Goal: Communication & Community: Answer question/provide support

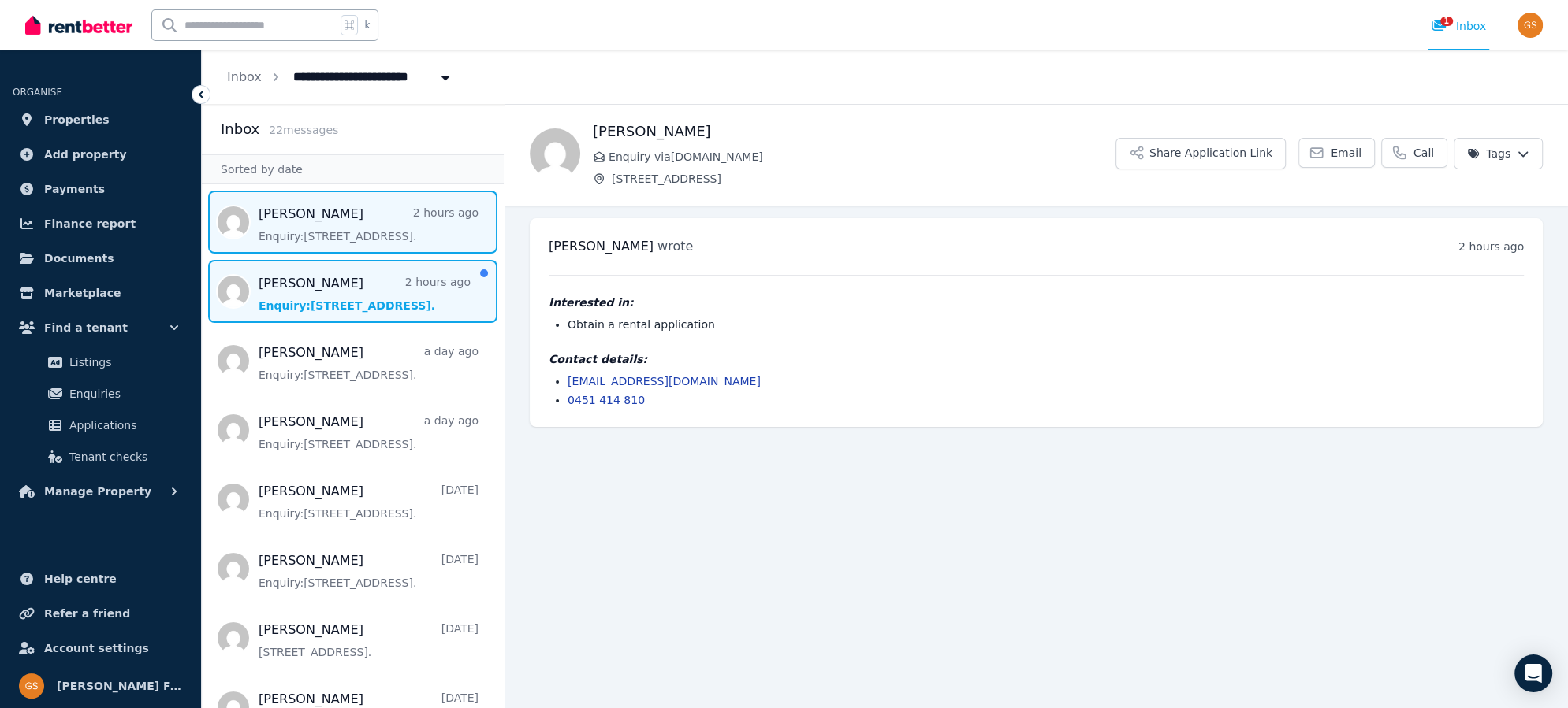
click at [311, 281] on span "Message list" at bounding box center [353, 291] width 302 height 63
click at [326, 236] on span "Message list" at bounding box center [353, 222] width 302 height 63
click at [347, 276] on span "Message list" at bounding box center [353, 291] width 302 height 63
click at [282, 224] on span "Message list" at bounding box center [353, 222] width 302 height 63
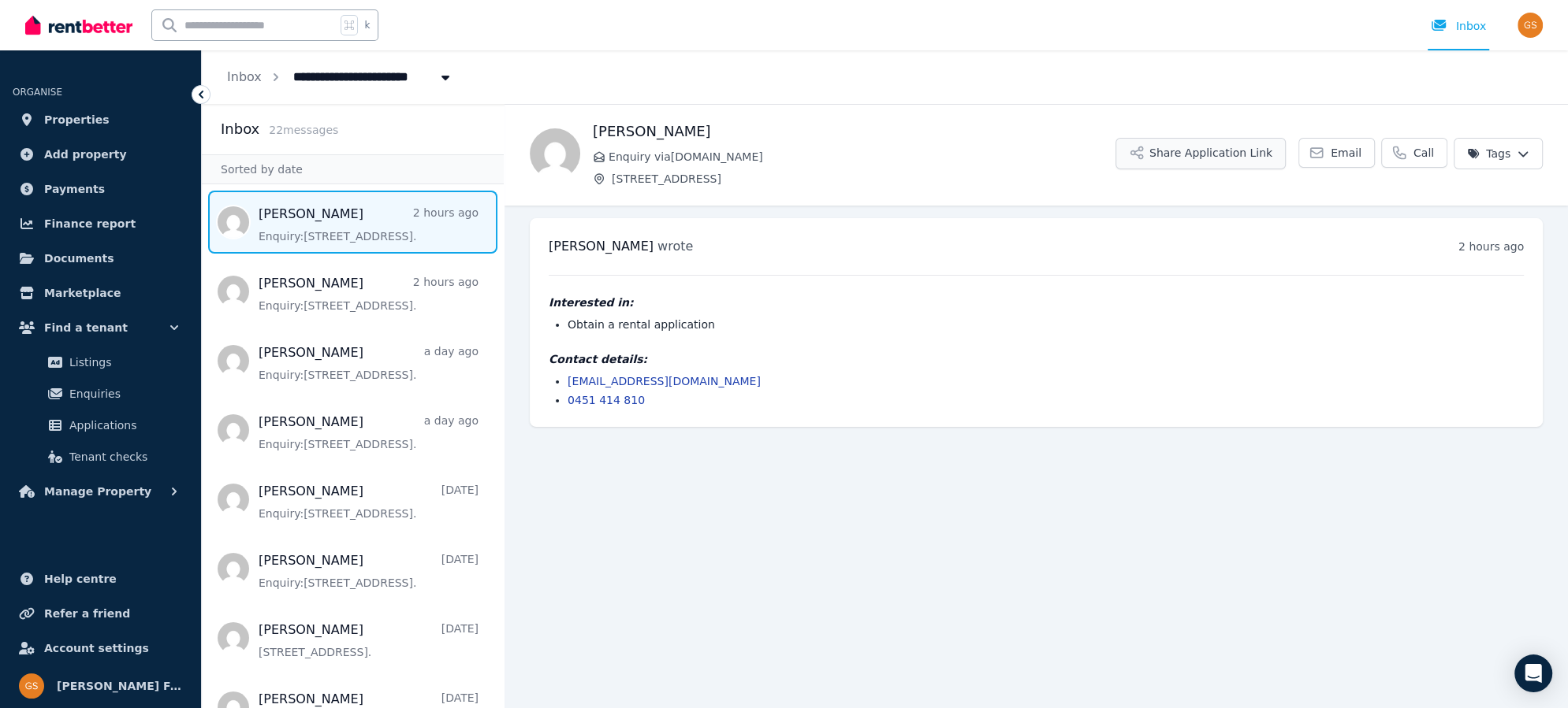
click at [1195, 159] on button "Share Application Link" at bounding box center [1200, 153] width 170 height 32
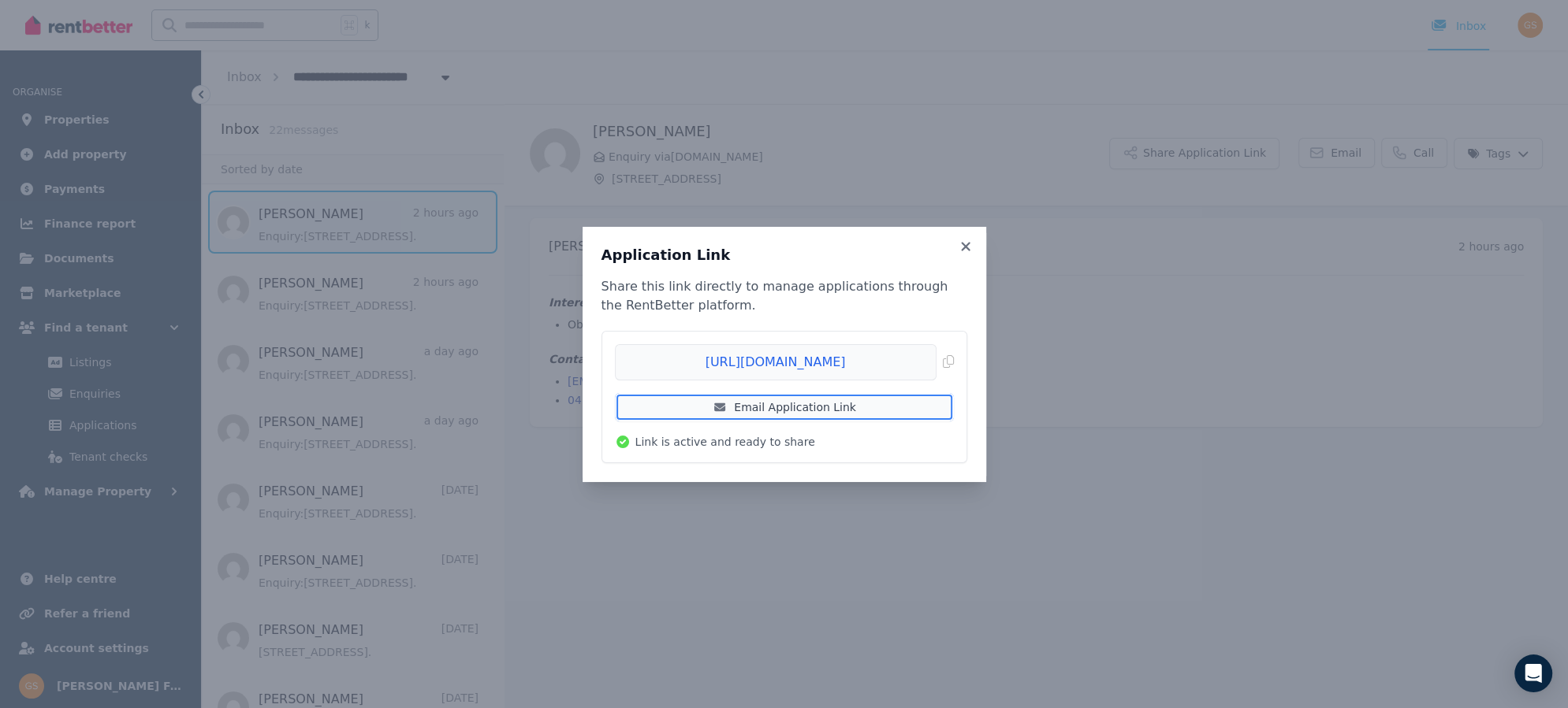
click at [834, 406] on link "Email Application Link" at bounding box center [784, 407] width 339 height 28
click at [966, 248] on icon at bounding box center [964, 245] width 9 height 9
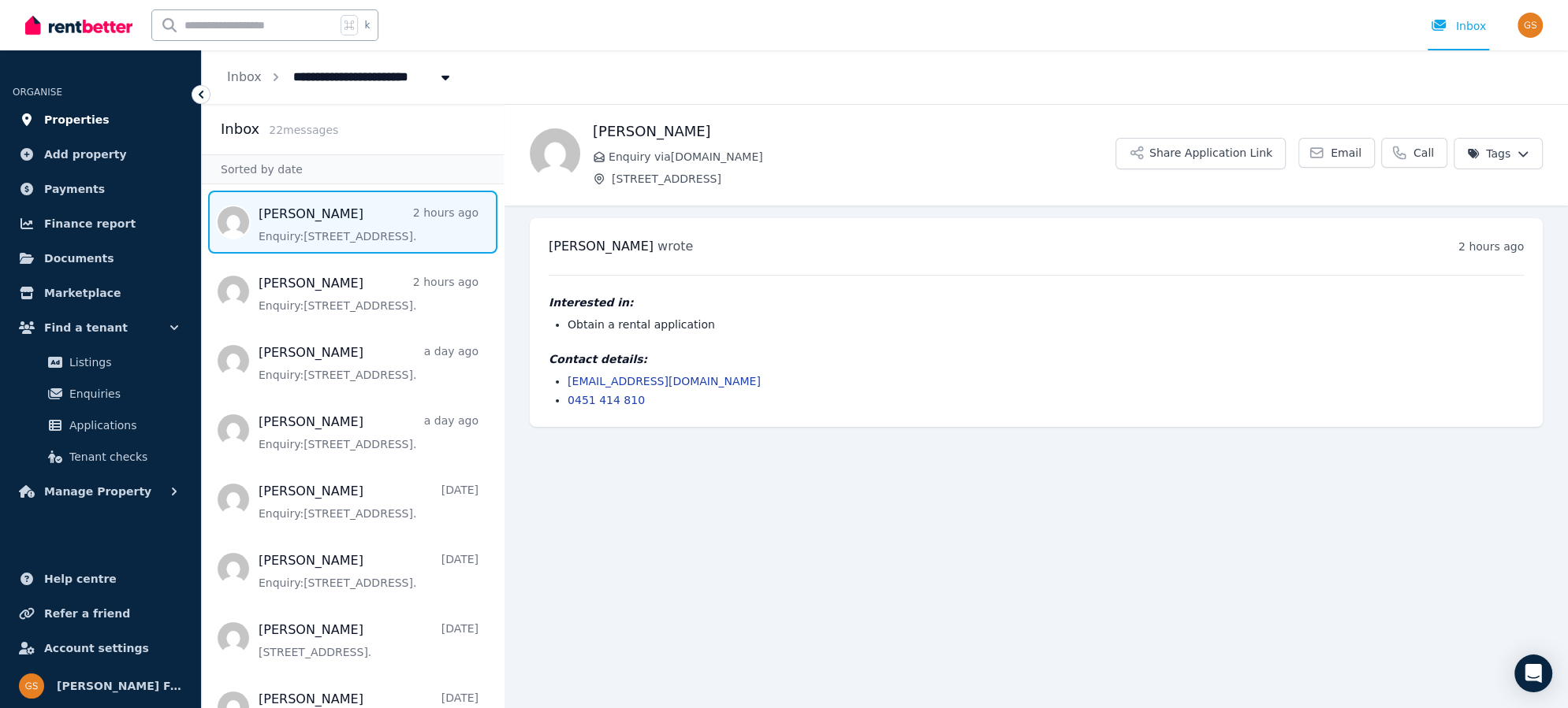
click at [94, 124] on span "Properties" at bounding box center [77, 120] width 65 height 19
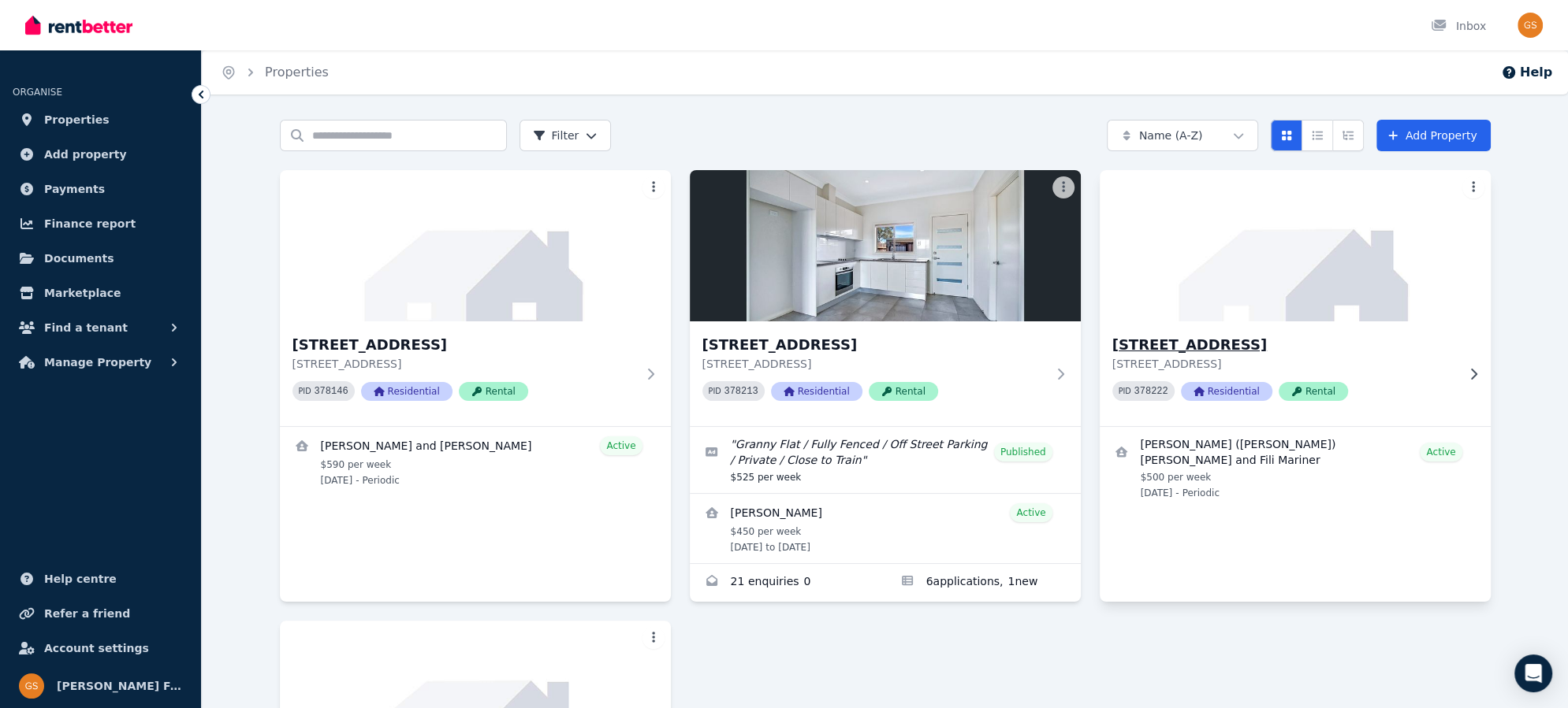
click at [1224, 345] on h3 "[STREET_ADDRESS]" at bounding box center [1284, 344] width 344 height 22
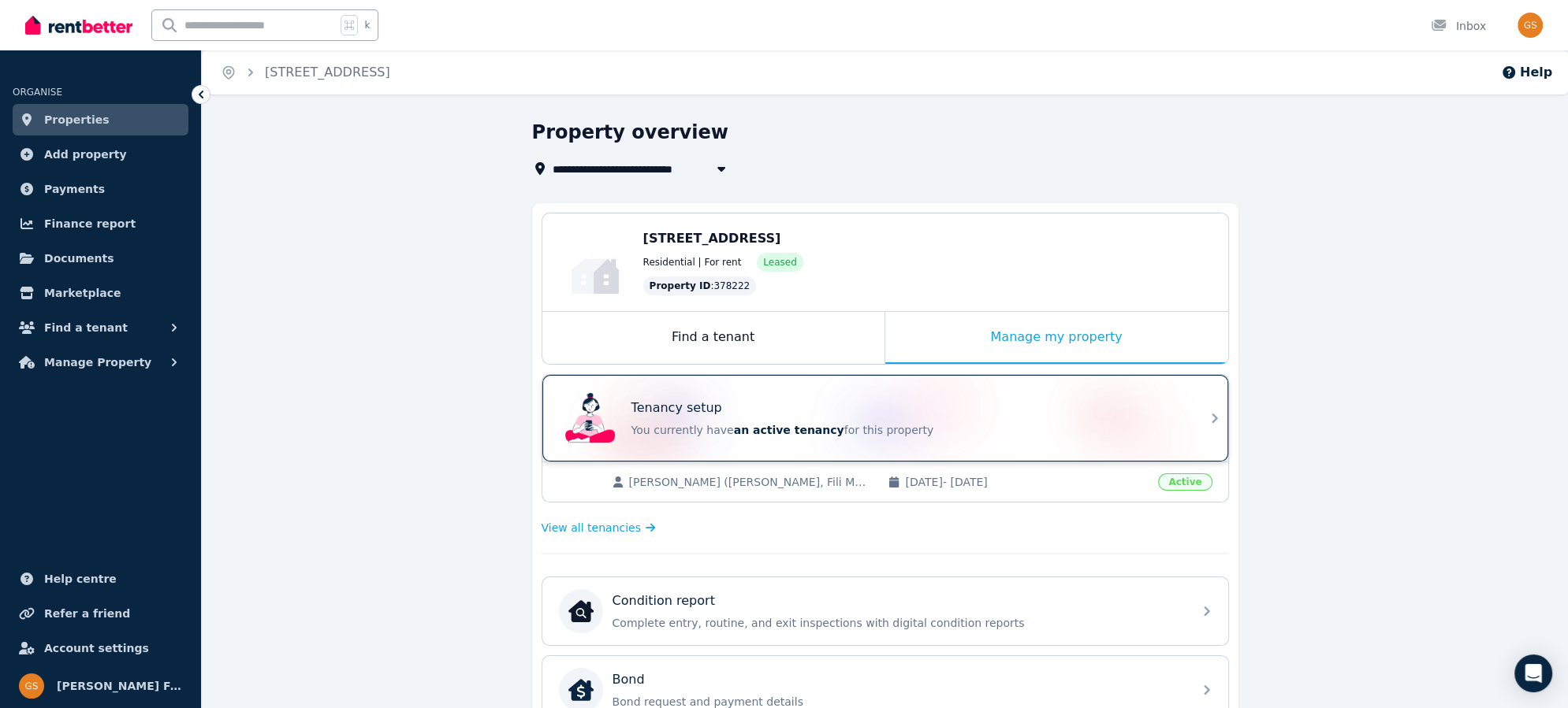
click at [1204, 416] on div "Tenancy setup You currently have an active tenancy for this property" at bounding box center [886, 418] width 686 height 87
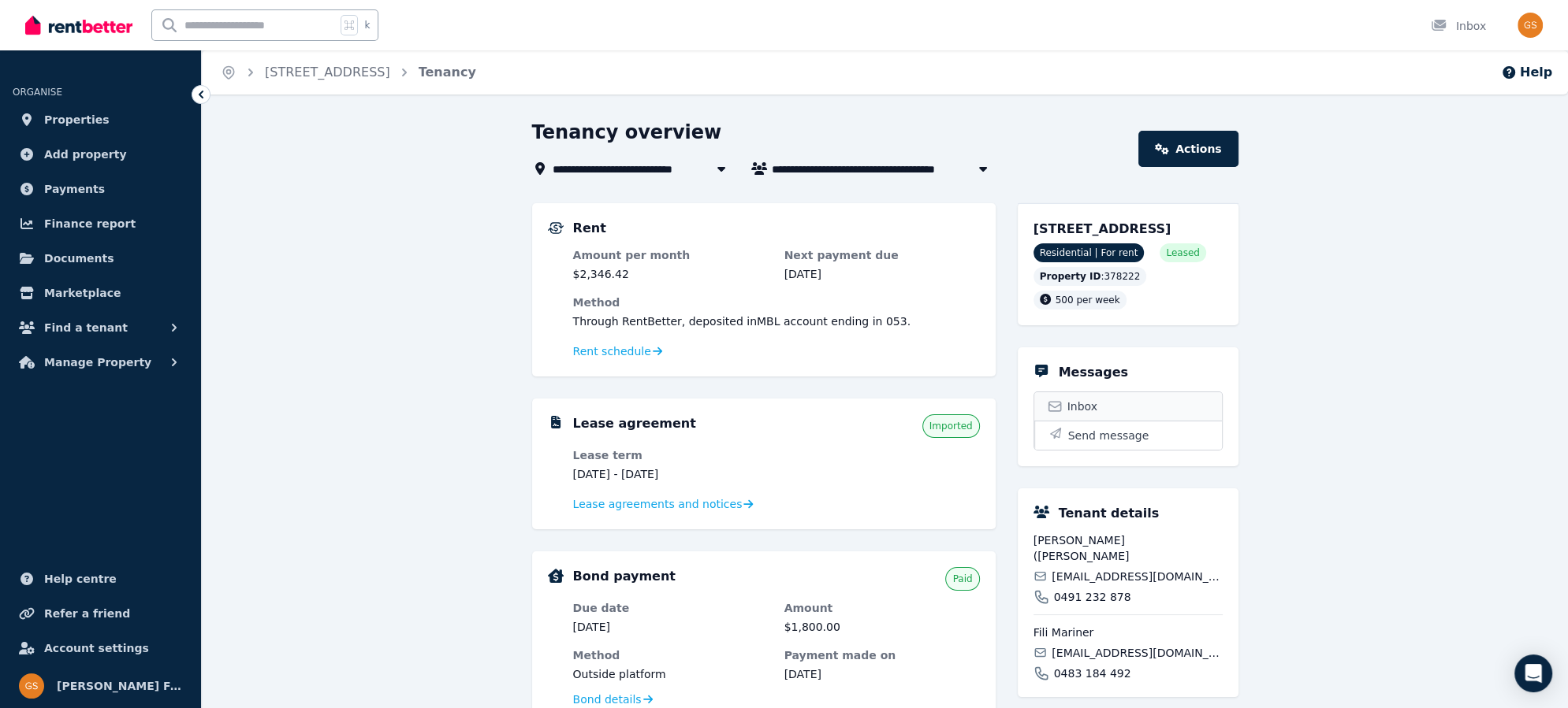
click at [1088, 415] on span "Inbox" at bounding box center [1082, 406] width 30 height 15
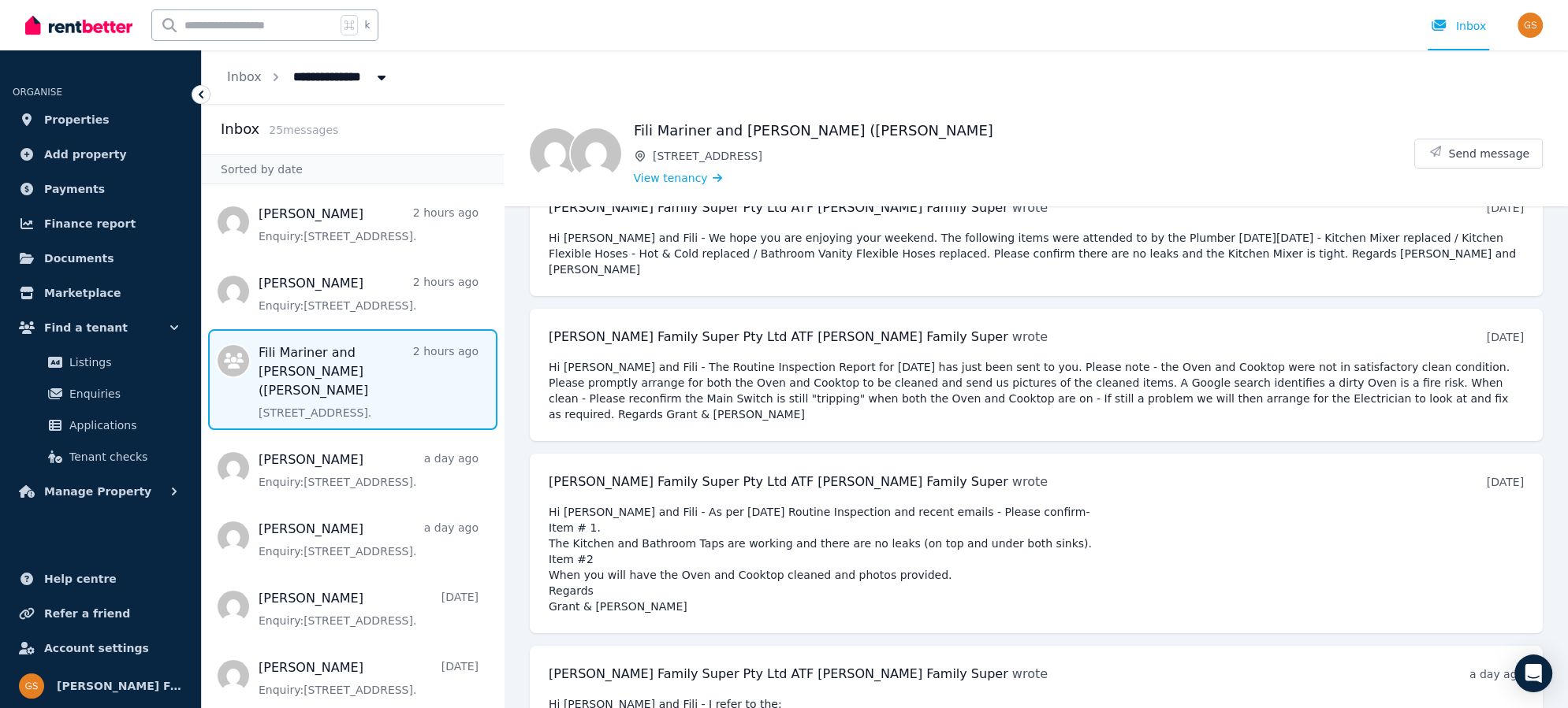
scroll to position [6006, 0]
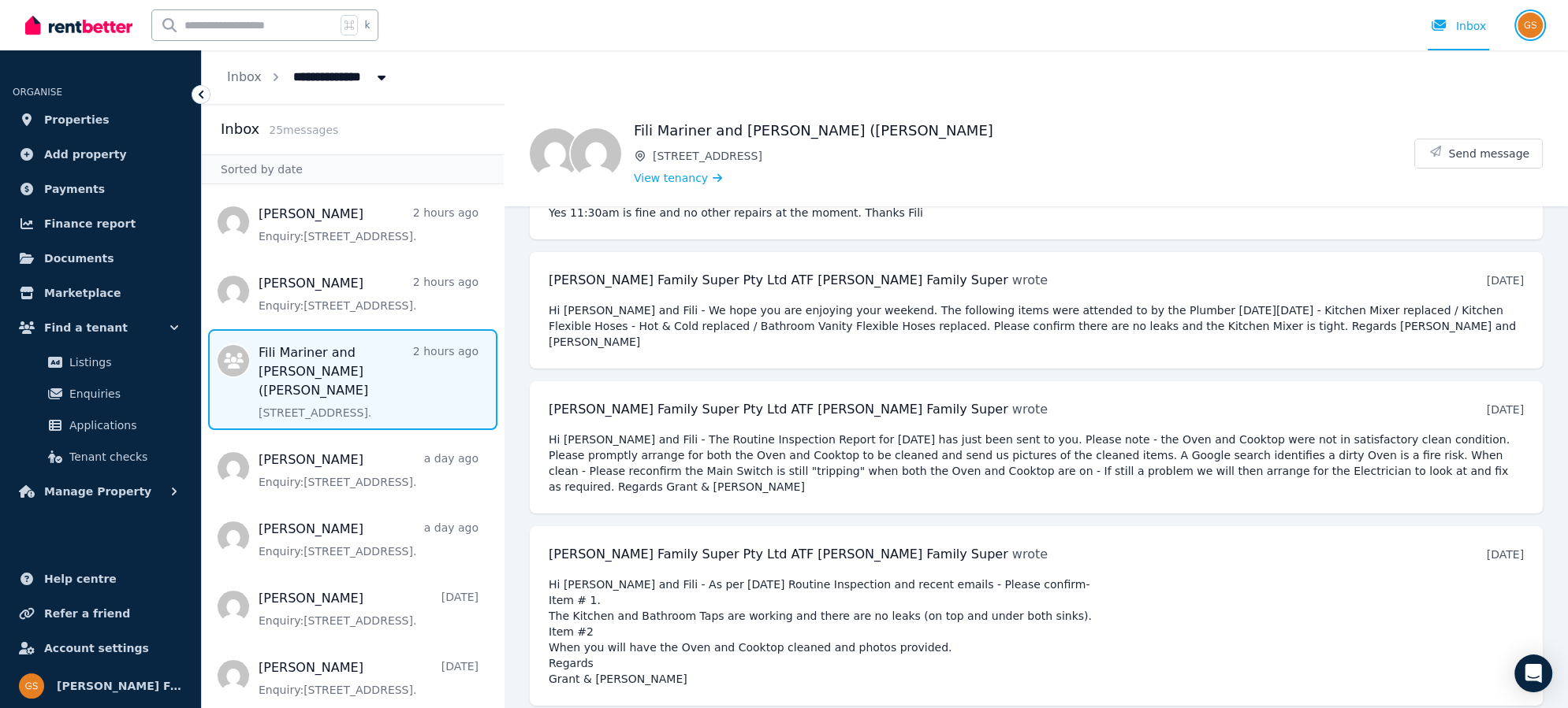
click at [1529, 26] on img "button" at bounding box center [1530, 25] width 25 height 25
click at [1437, 202] on span "Logout" at bounding box center [1467, 207] width 151 height 28
